Goal: Task Accomplishment & Management: Manage account settings

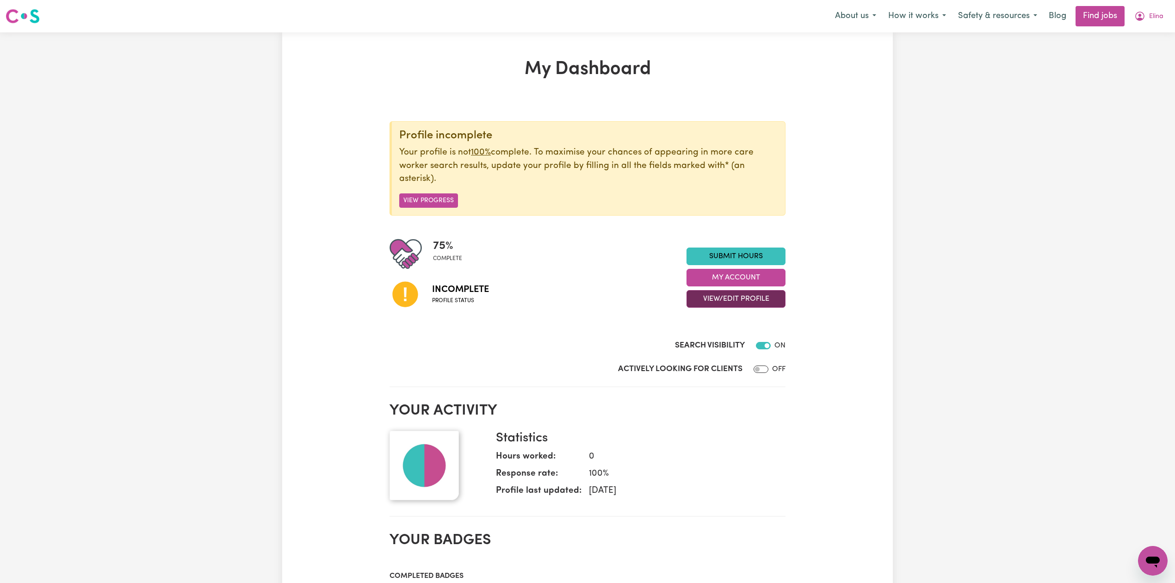
click at [724, 304] on button "View/Edit Profile" at bounding box center [736, 299] width 99 height 18
click at [718, 343] on link "Edit Profile" at bounding box center [730, 341] width 87 height 19
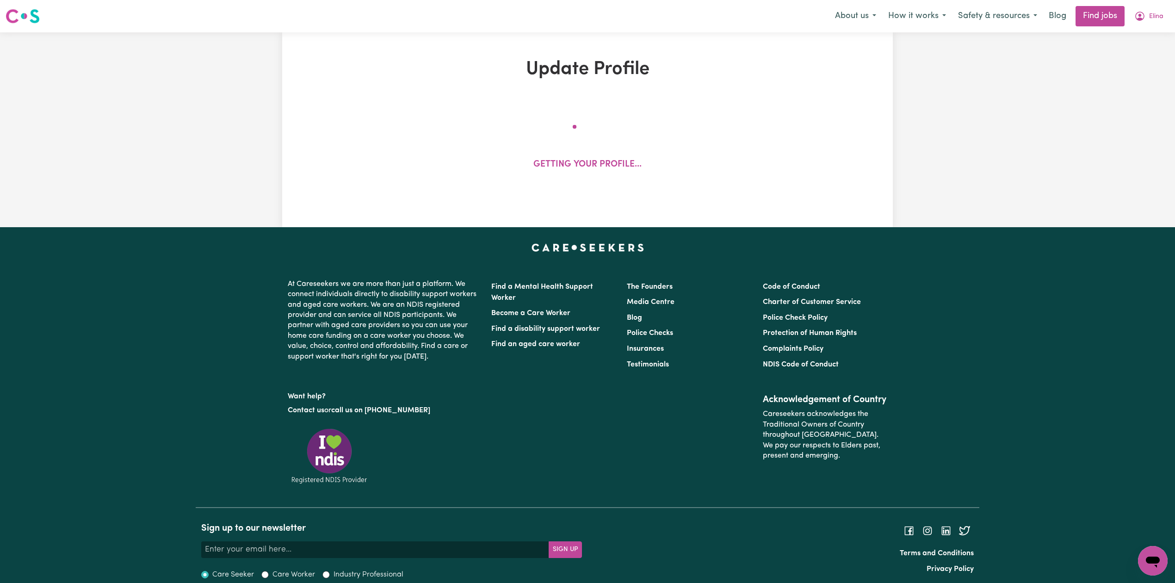
select select "[DEMOGRAPHIC_DATA]"
select select "Student Visa"
select select "Studying a healthcare related degree or qualification"
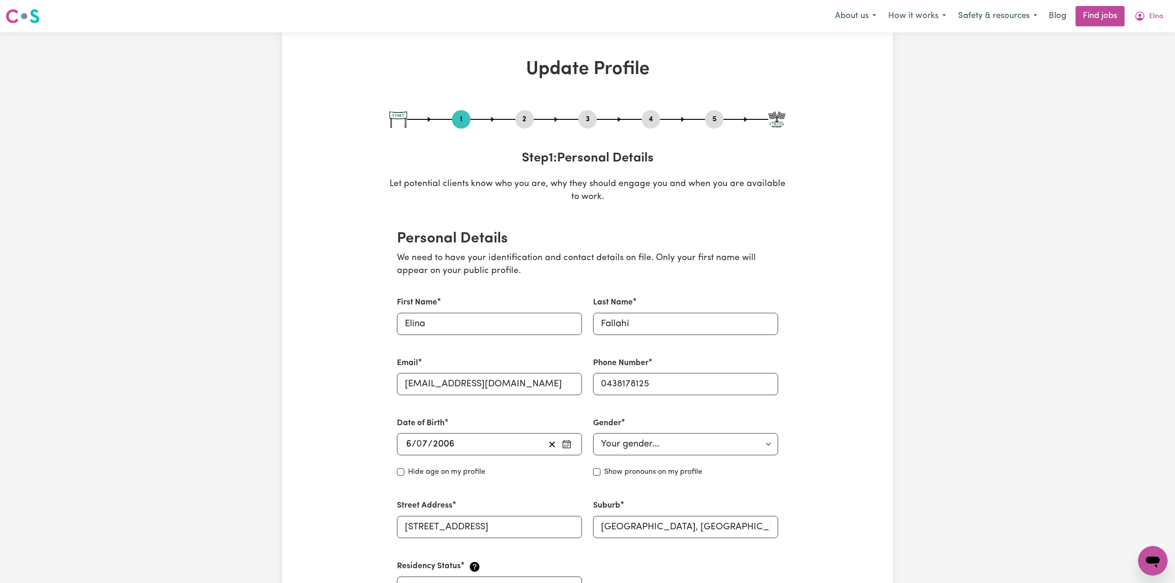
click at [529, 123] on button "2" at bounding box center [524, 119] width 19 height 12
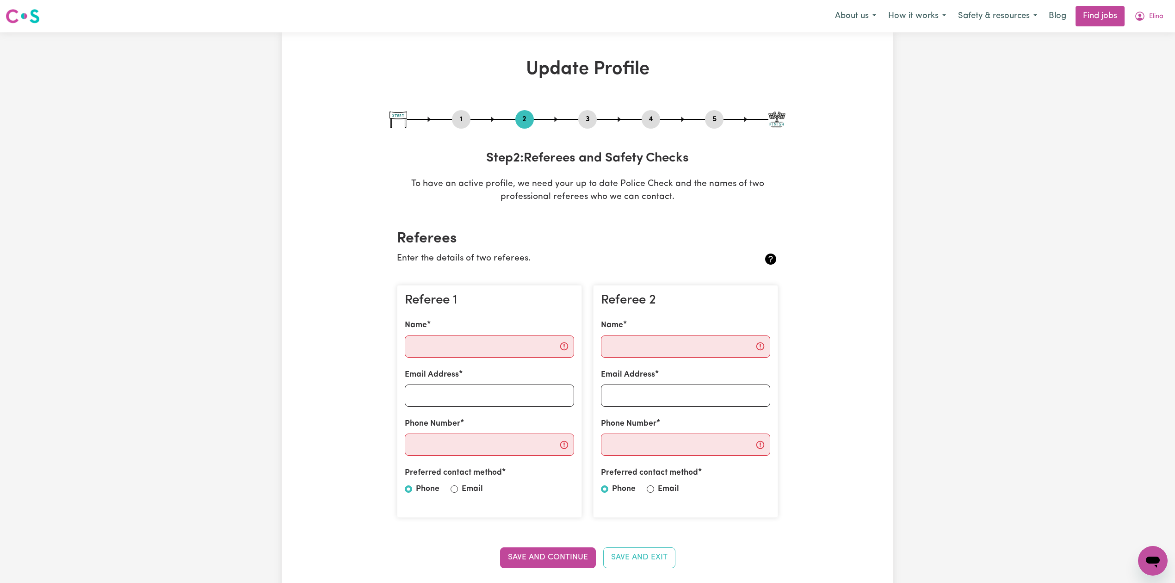
drag, startPoint x: 719, startPoint y: 119, endPoint x: 704, endPoint y: 121, distance: 15.3
click at [718, 119] on button "5" at bounding box center [714, 119] width 19 height 12
select select "I am providing services through another platform"
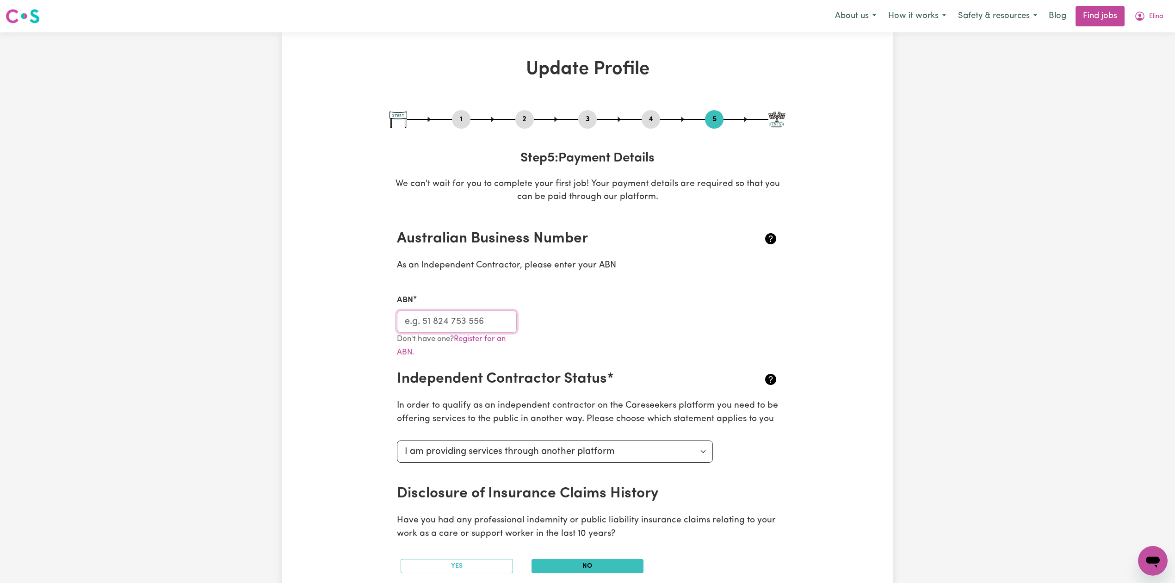
click at [456, 321] on input "ABN" at bounding box center [457, 321] width 120 height 22
click at [1157, 12] on span "Elina" at bounding box center [1156, 17] width 14 height 10
click at [1149, 69] on link "Logout" at bounding box center [1132, 71] width 73 height 18
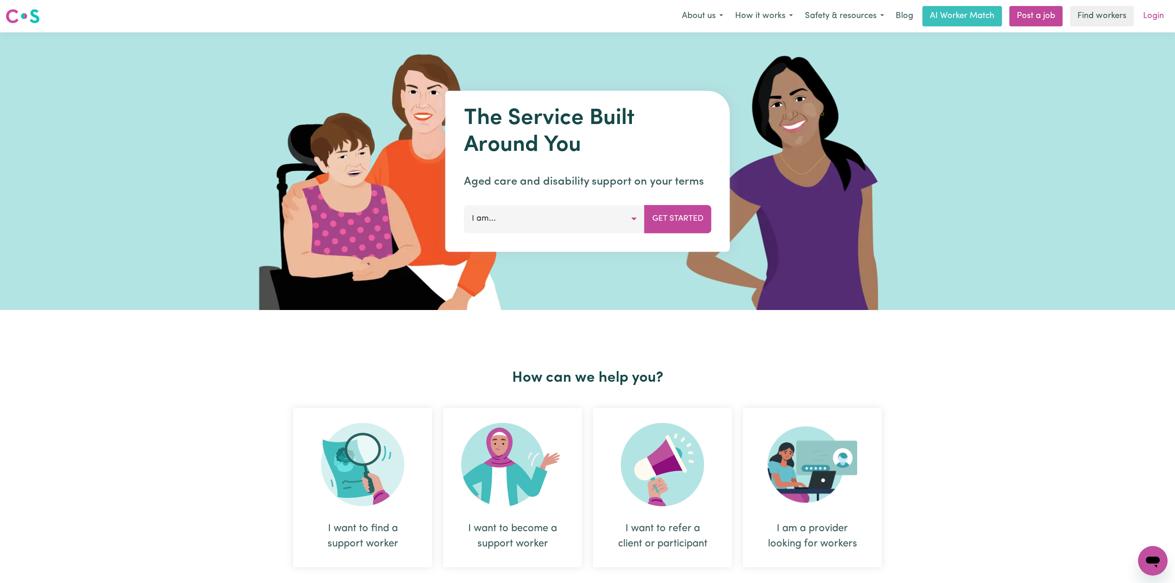
click at [1147, 12] on link "Login" at bounding box center [1154, 16] width 32 height 20
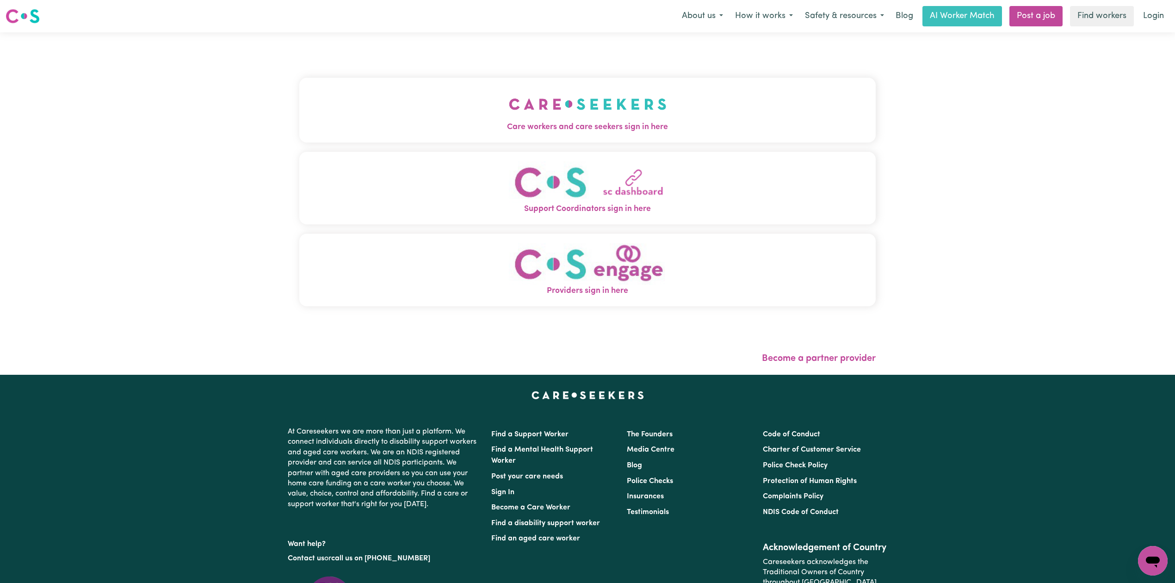
click at [503, 86] on button "Care workers and care seekers sign in here" at bounding box center [587, 110] width 577 height 65
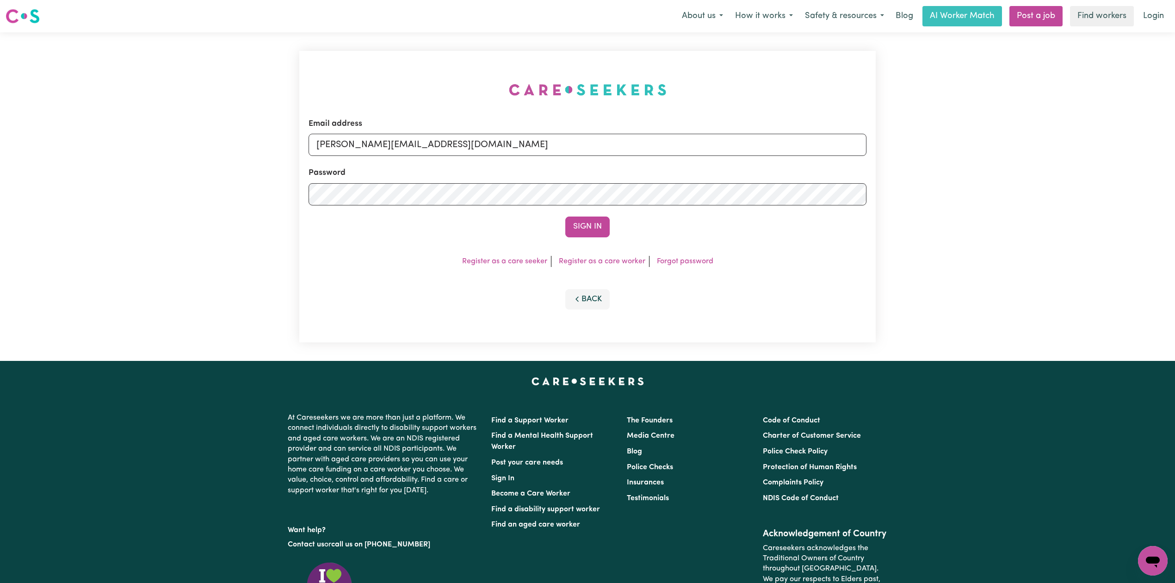
click at [408, 130] on div "Email address [PERSON_NAME][EMAIL_ADDRESS][DOMAIN_NAME]" at bounding box center [588, 137] width 558 height 38
click at [366, 150] on input "[PERSON_NAME][EMAIL_ADDRESS][DOMAIN_NAME]" at bounding box center [588, 145] width 558 height 22
drag, startPoint x: 363, startPoint y: 143, endPoint x: 643, endPoint y: 151, distance: 279.6
click at [650, 147] on input "Superuser~[EMAIL_ADDRESS][DOMAIN_NAME]" at bounding box center [588, 145] width 558 height 22
type input "[EMAIL_ADDRESS][PERSON_NAME][PERSON_NAME][DOMAIN_NAME]"
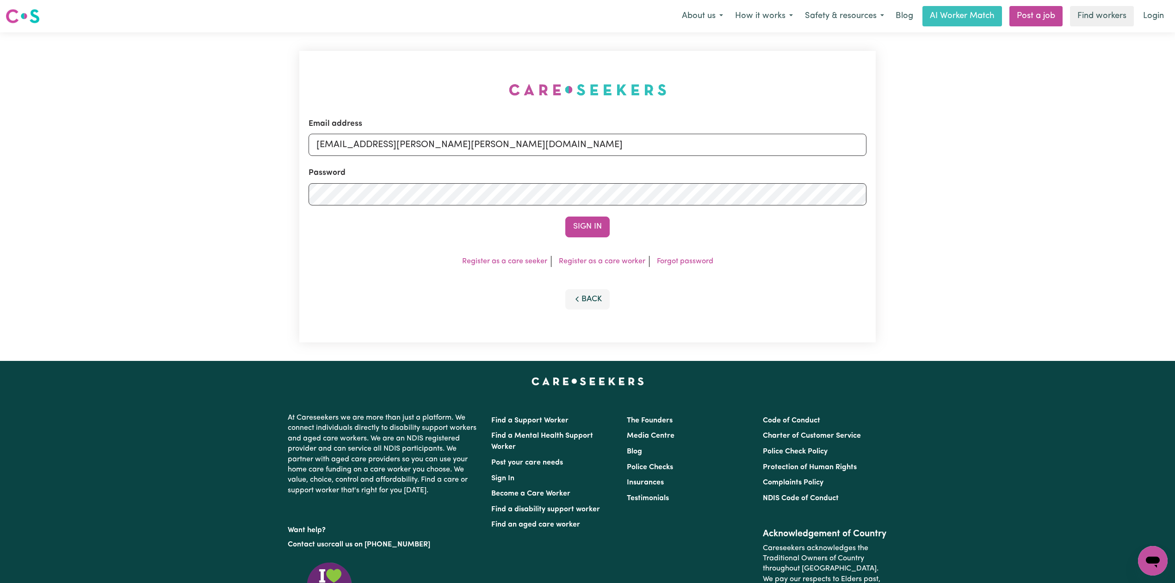
click at [589, 219] on button "Sign In" at bounding box center [587, 227] width 44 height 20
